Goal: Task Accomplishment & Management: Use online tool/utility

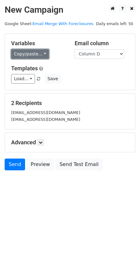
click at [41, 54] on link "Copy/paste..." at bounding box center [30, 54] width 38 height 10
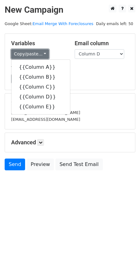
click at [42, 54] on link "Copy/paste..." at bounding box center [30, 54] width 38 height 10
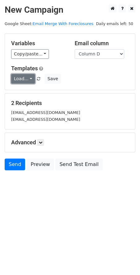
click at [25, 78] on link "Load..." at bounding box center [23, 79] width 24 height 10
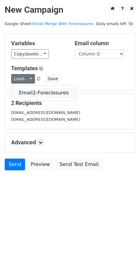
click at [24, 89] on link "Email2-Foreclosures" at bounding box center [43, 93] width 65 height 10
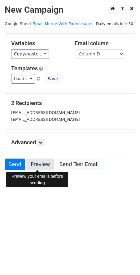
click at [33, 162] on link "Preview" at bounding box center [40, 164] width 27 height 12
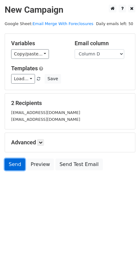
click at [14, 162] on link "Send" at bounding box center [15, 164] width 20 height 12
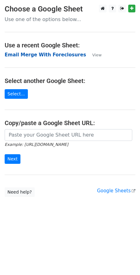
click at [22, 55] on strong "Email Merge With Foreclosures" at bounding box center [45, 55] width 81 height 6
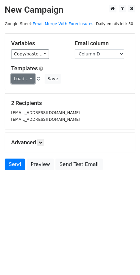
click at [29, 81] on link "Load..." at bounding box center [23, 79] width 24 height 10
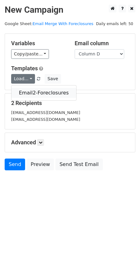
click at [33, 92] on link "Email2-Foreclosures" at bounding box center [43, 93] width 65 height 10
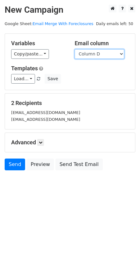
click at [121, 53] on select "Column A Column B Column C Column D Column E" at bounding box center [100, 54] width 50 height 10
select select "Column E"
click at [75, 49] on select "Column A Column B Column C Column D Column E" at bounding box center [100, 54] width 50 height 10
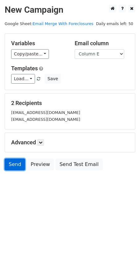
click at [17, 167] on link "Send" at bounding box center [15, 164] width 20 height 12
